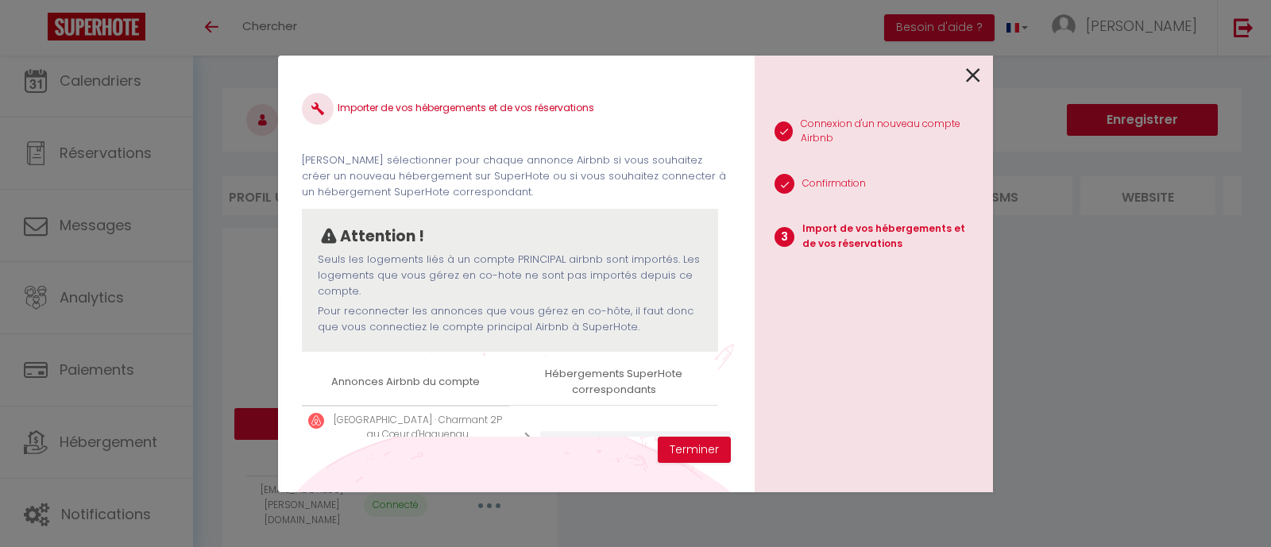
select select "64995"
select select "64996"
select select
select select "64998"
select select "64999"
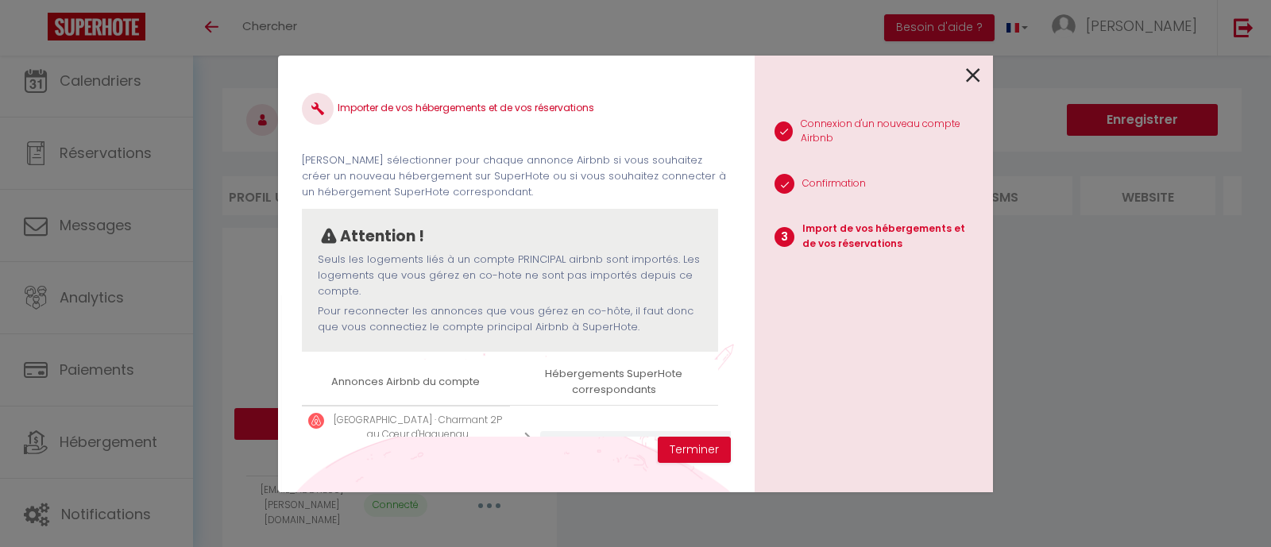
select select "65000"
select select "65001"
select select "65147"
select select "67658"
select select "67838"
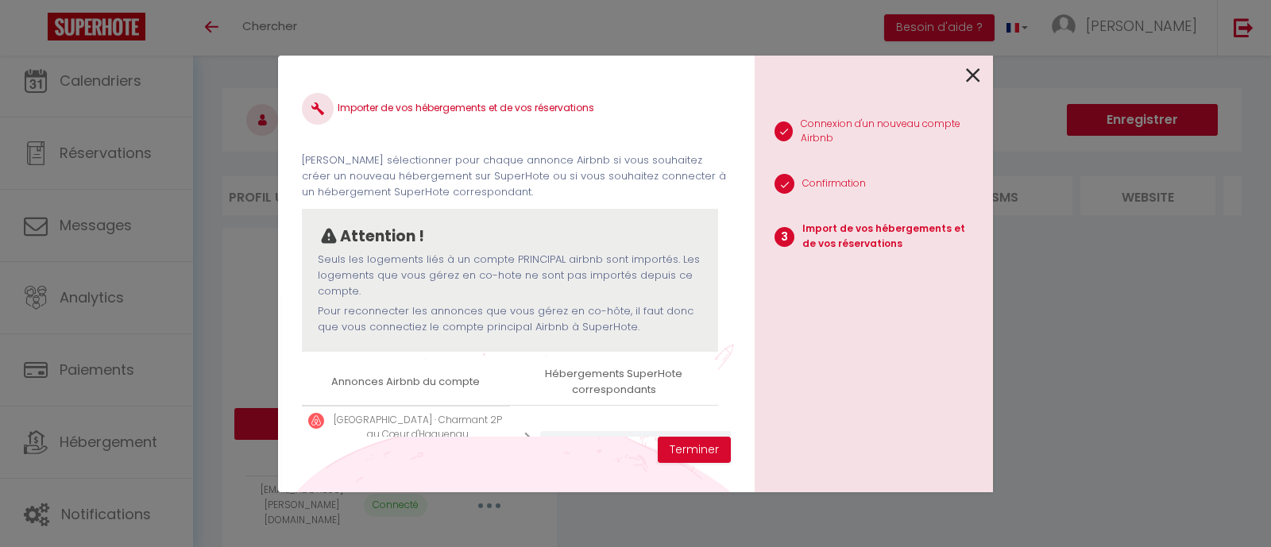
select select "68390"
select select "71293"
select select "72203"
select select "73657"
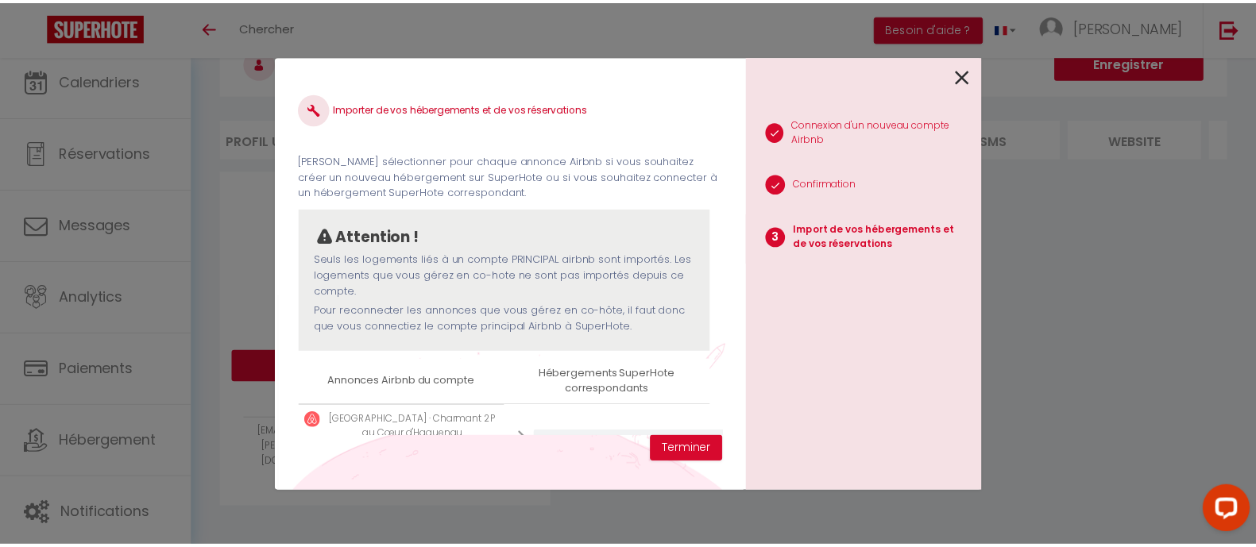
scroll to position [333, 0]
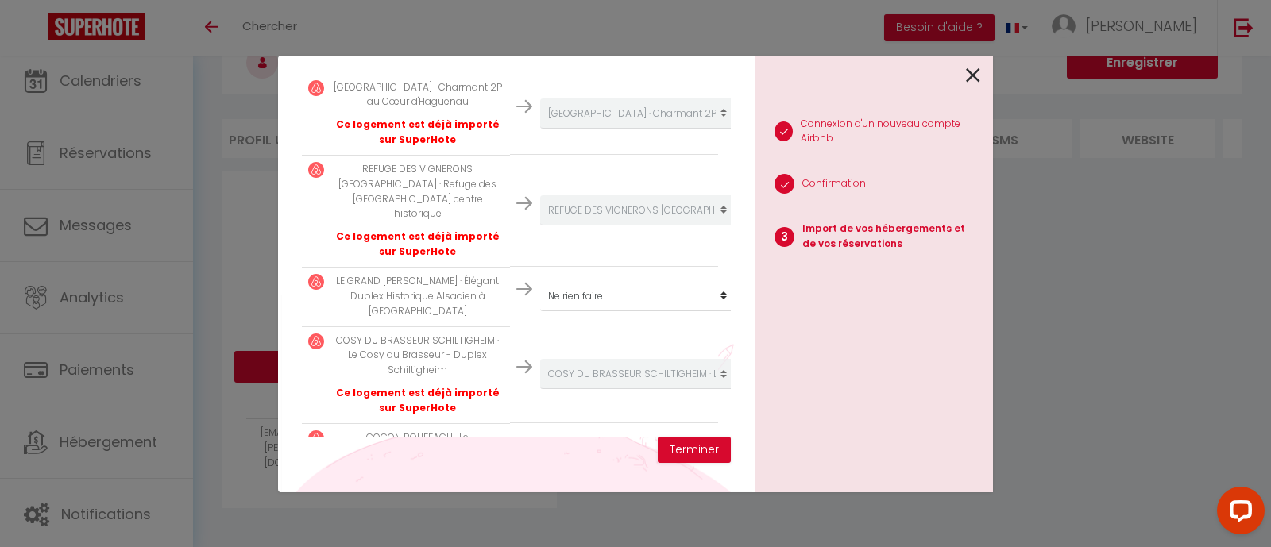
drag, startPoint x: 969, startPoint y: 72, endPoint x: 1154, endPoint y: 61, distance: 184.7
click at [973, 72] on icon at bounding box center [973, 76] width 14 height 24
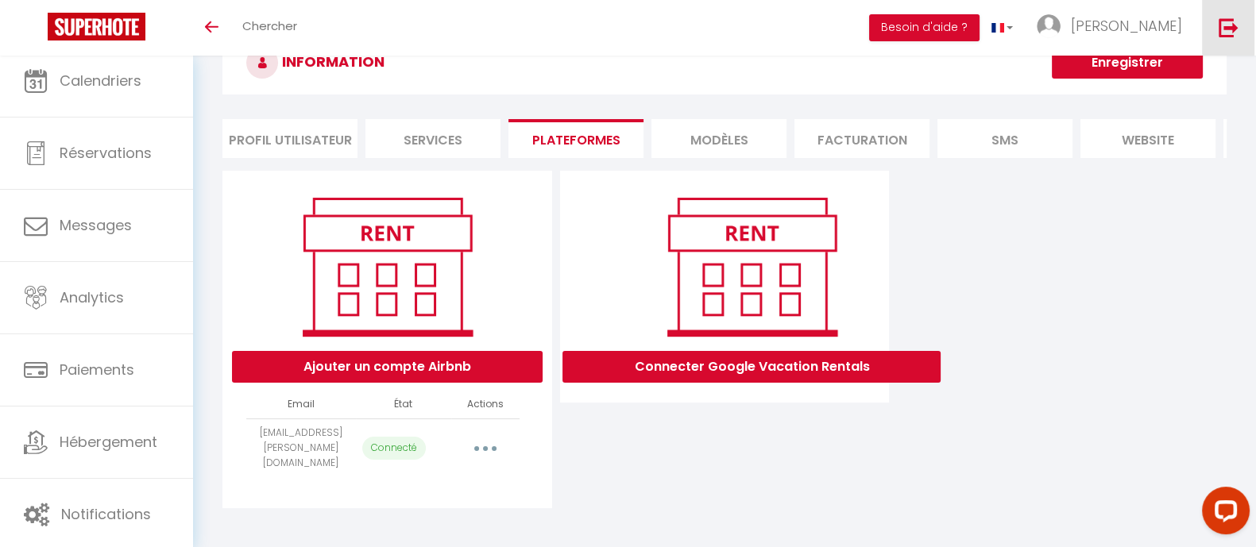
click at [1232, 27] on img at bounding box center [1229, 27] width 20 height 20
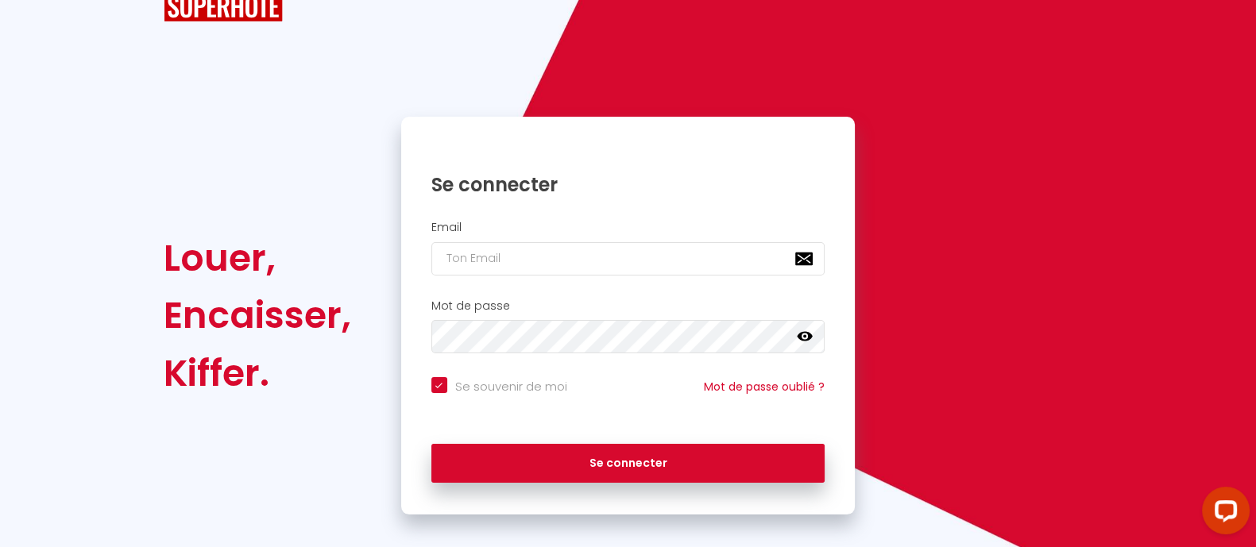
checkbox input "true"
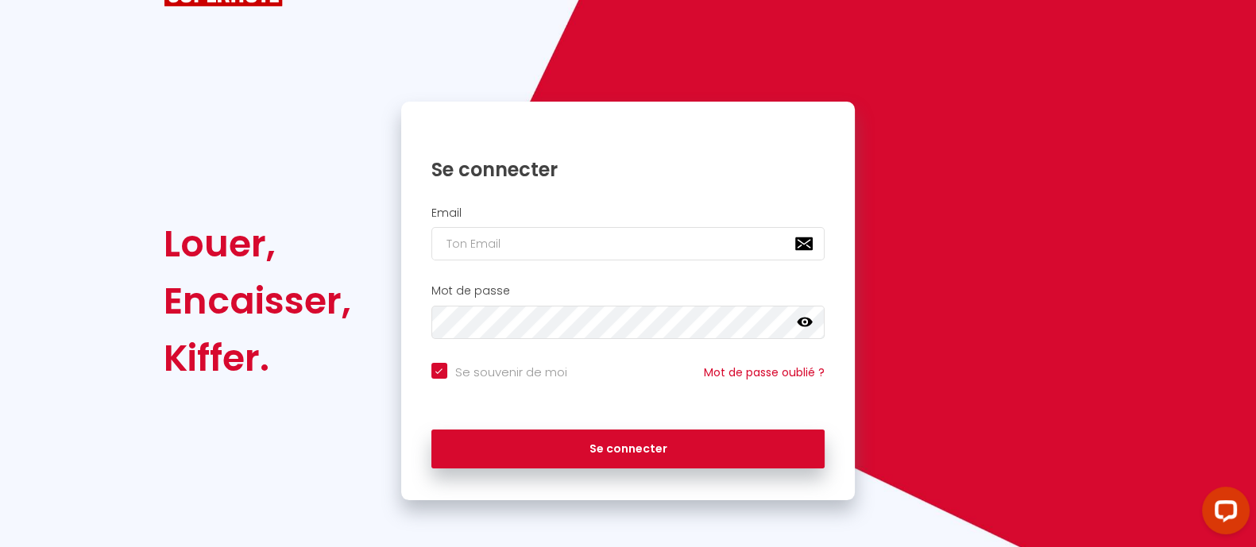
click at [3, 335] on div "Louer, Encaisser, Kiffer. Se connecter Email Mot de passe false Se souvenir de …" at bounding box center [628, 231] width 1256 height 539
